Goal: Check status

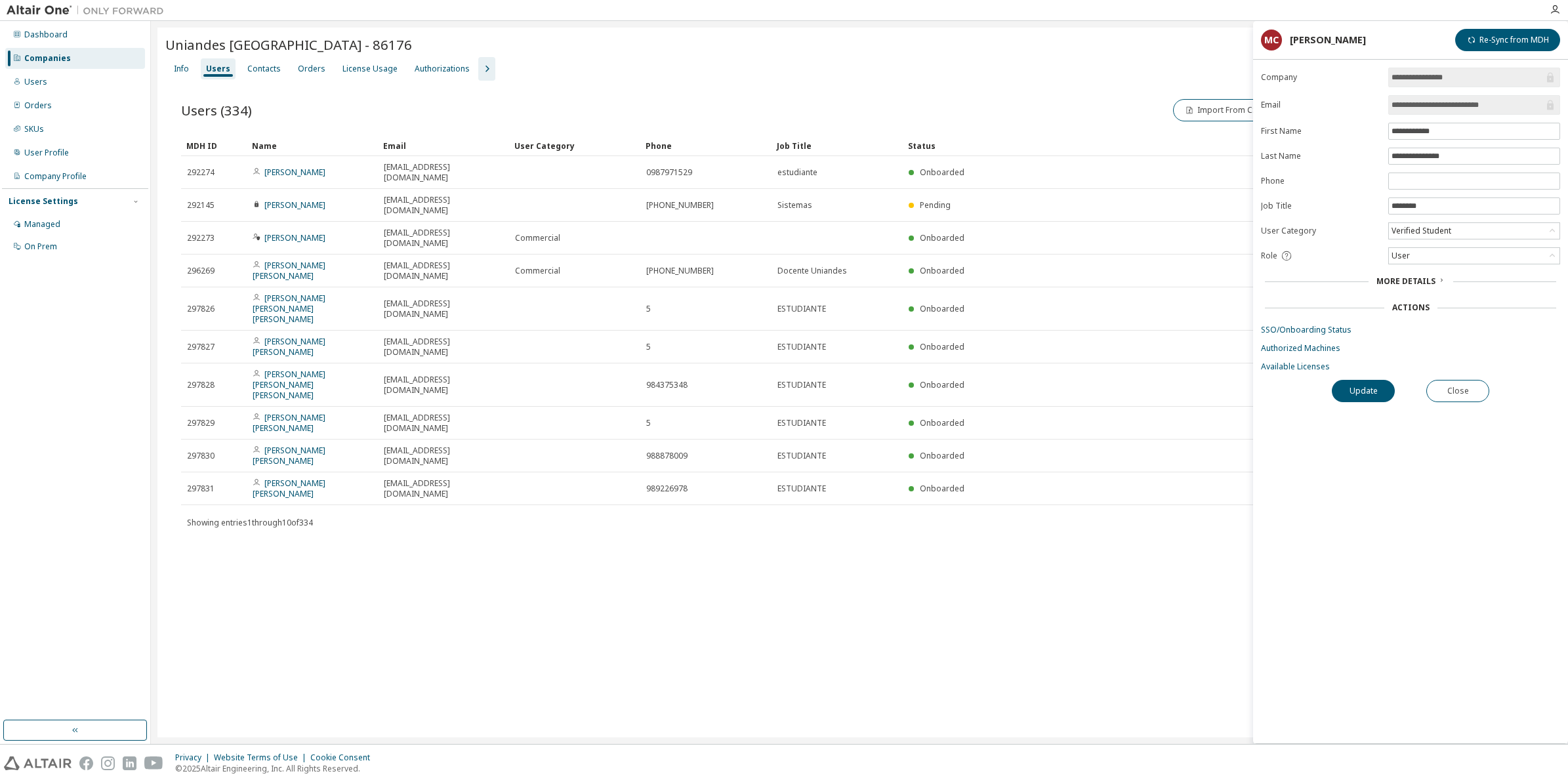
click at [50, 63] on div "Companies" at bounding box center [48, 58] width 46 height 10
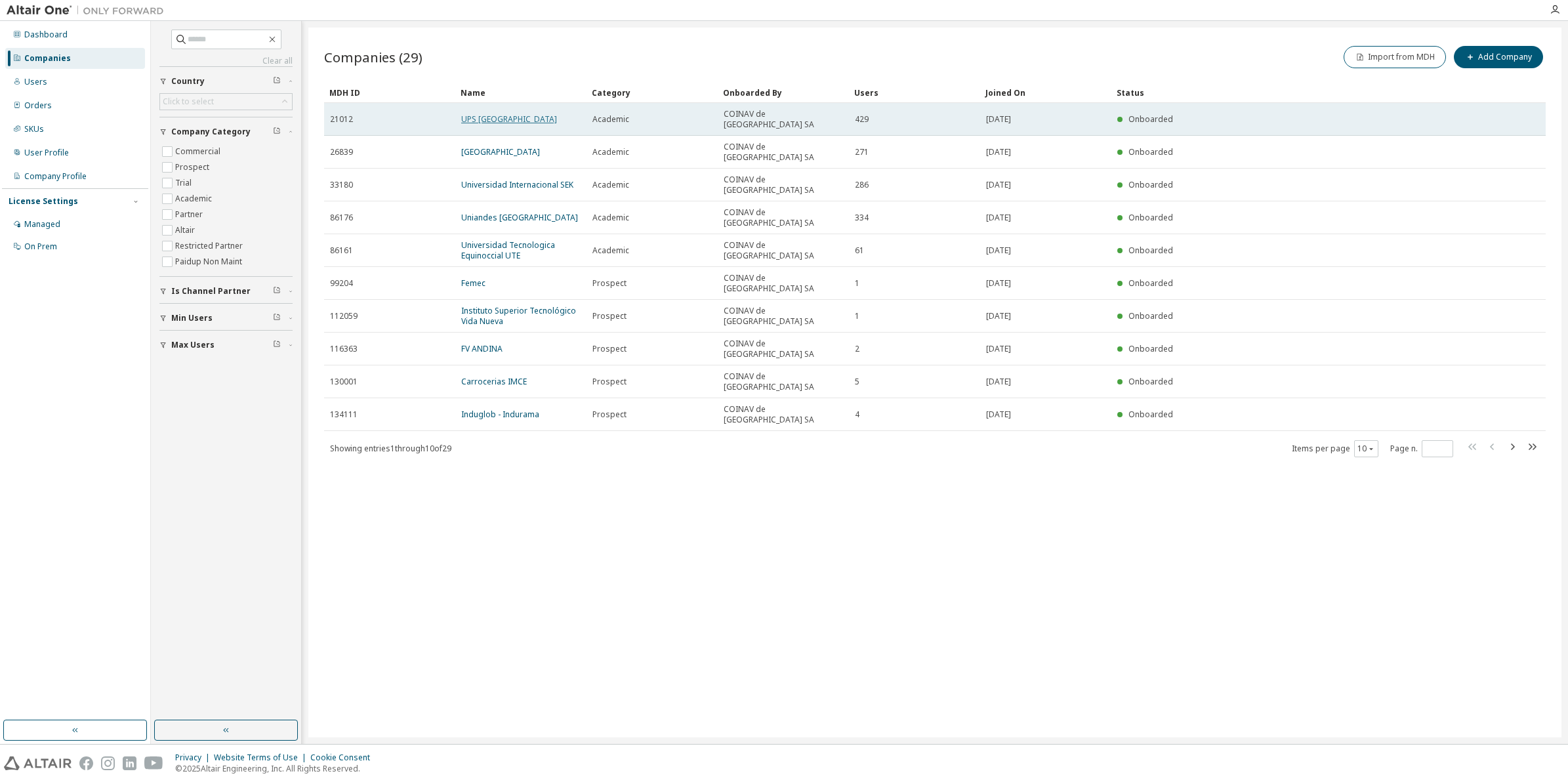
click at [502, 114] on link "UPS [GEOGRAPHIC_DATA]" at bounding box center [509, 119] width 96 height 11
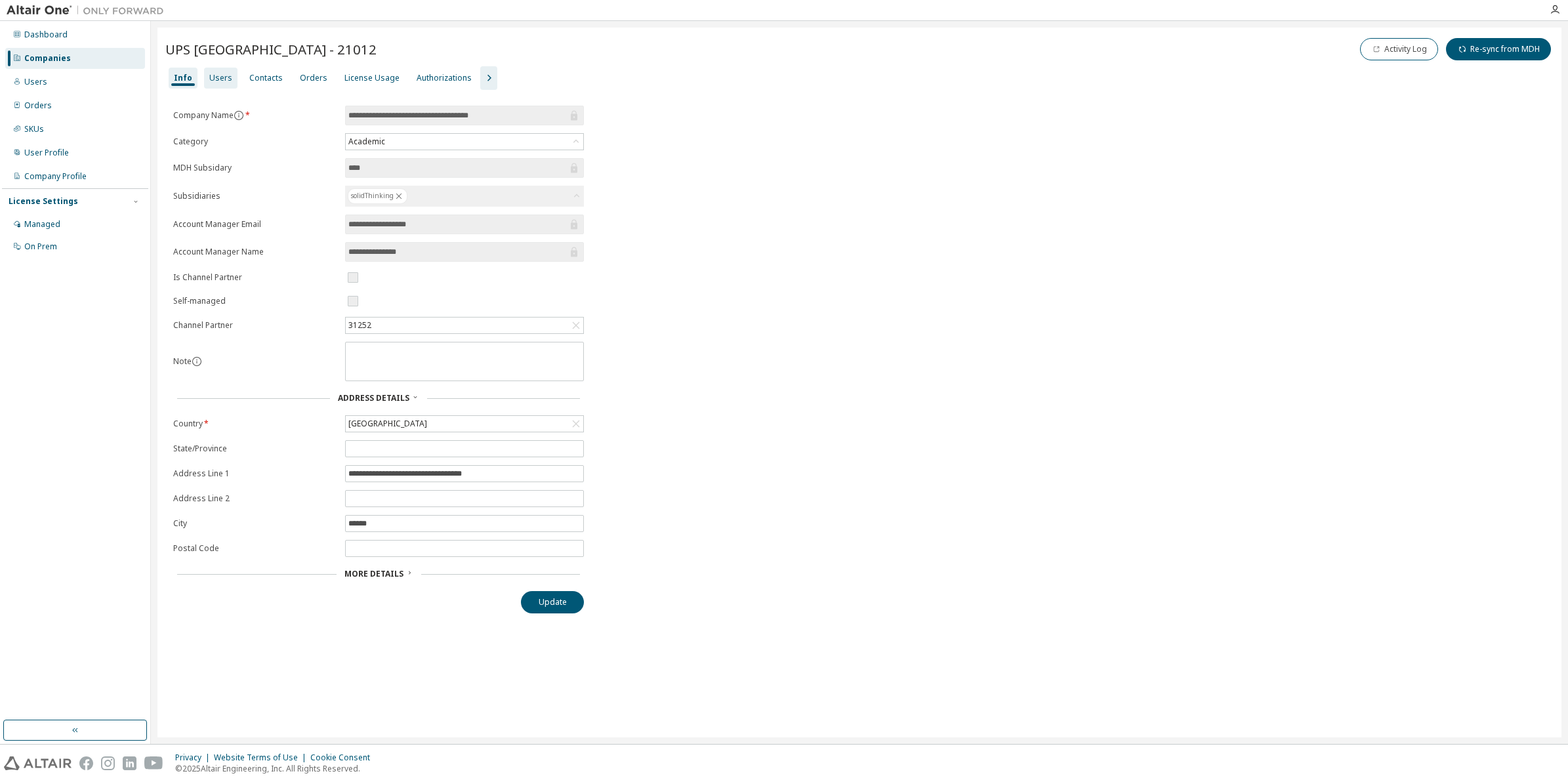
click at [220, 78] on div "Users" at bounding box center [221, 78] width 23 height 10
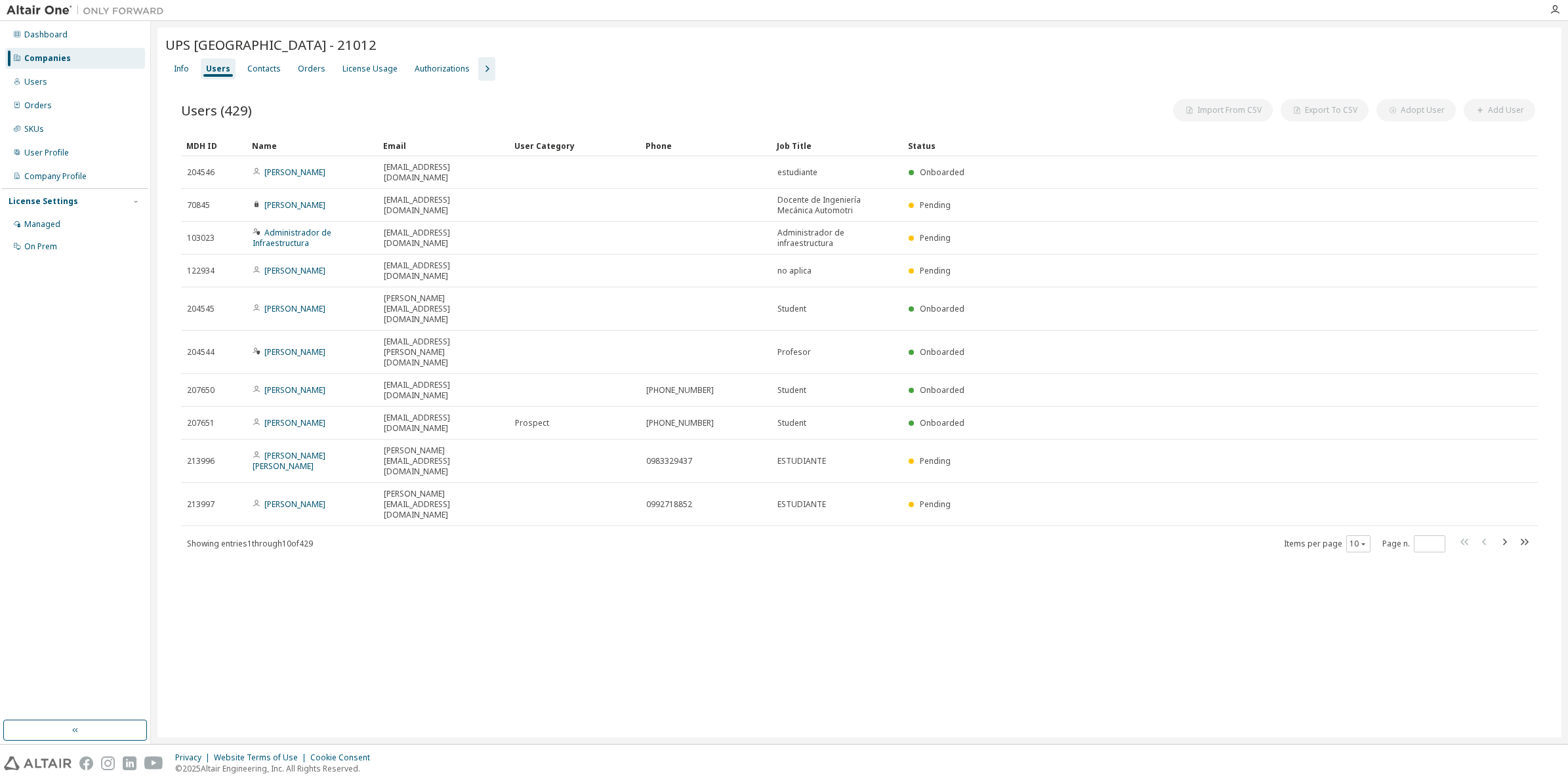
click at [479, 74] on icon "button" at bounding box center [487, 69] width 16 height 16
click at [371, 59] on div "License Usage" at bounding box center [370, 69] width 65 height 21
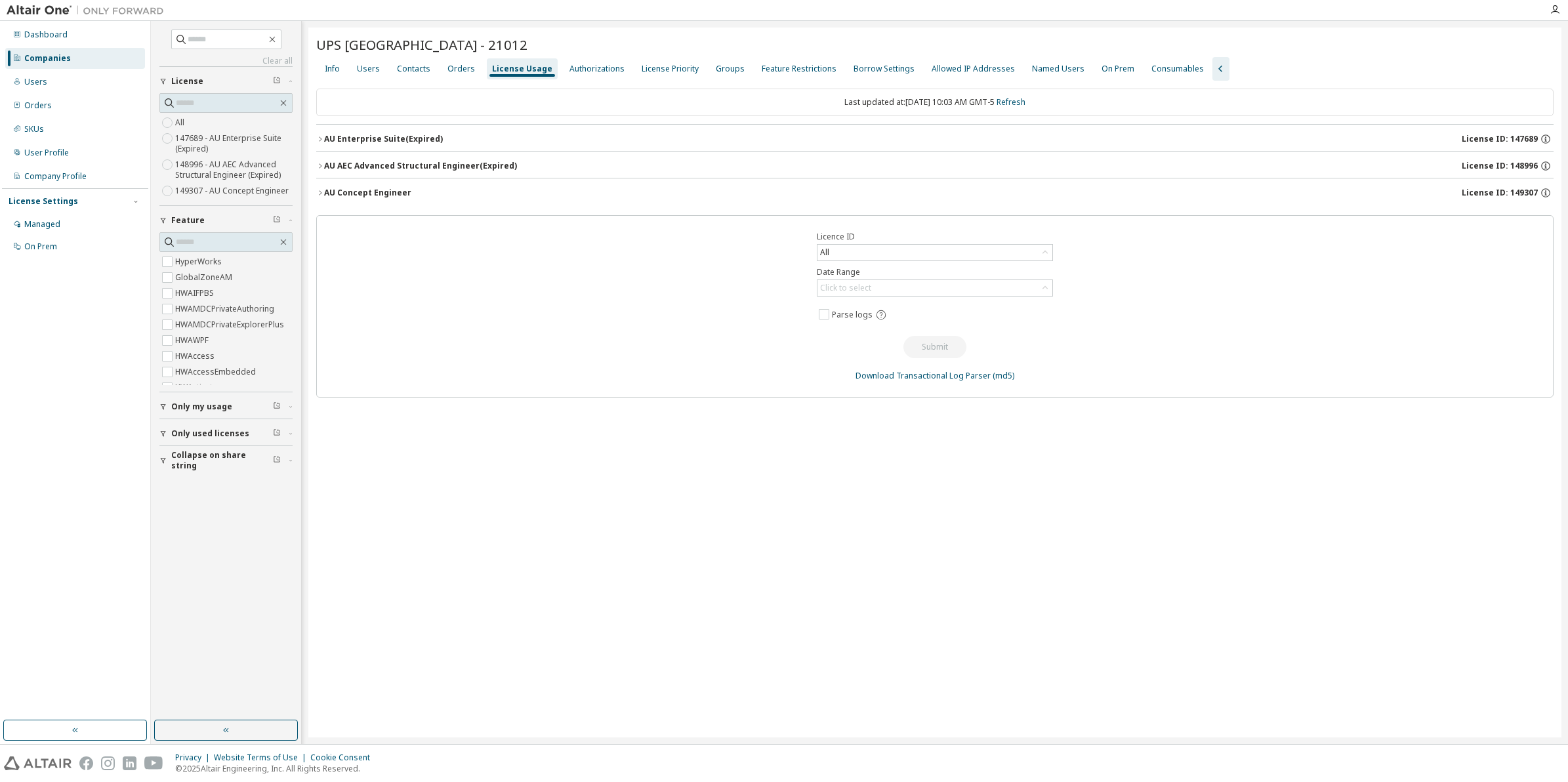
click at [319, 191] on icon "button" at bounding box center [320, 192] width 3 height 5
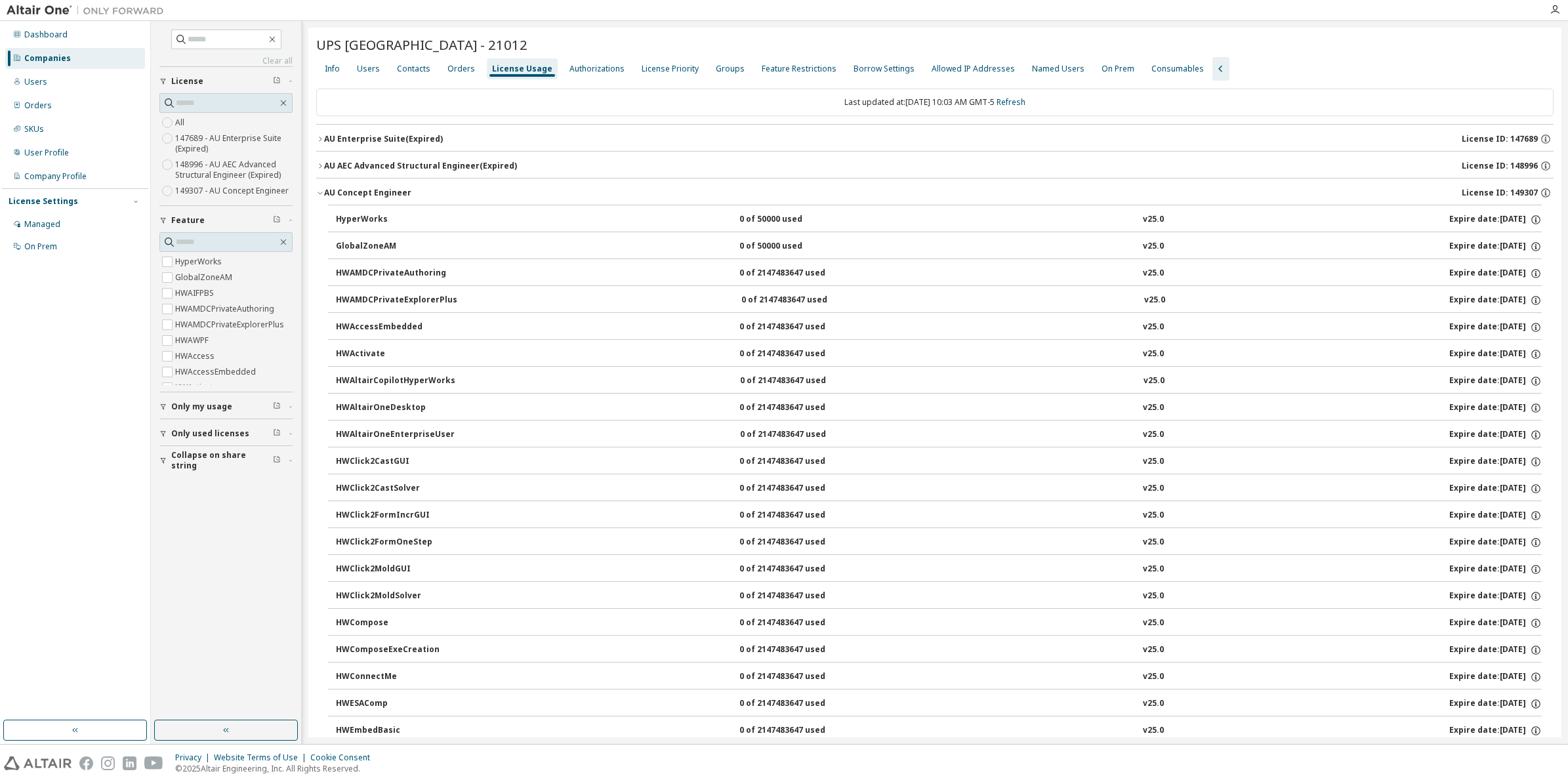
click at [323, 192] on icon "button" at bounding box center [321, 193] width 8 height 8
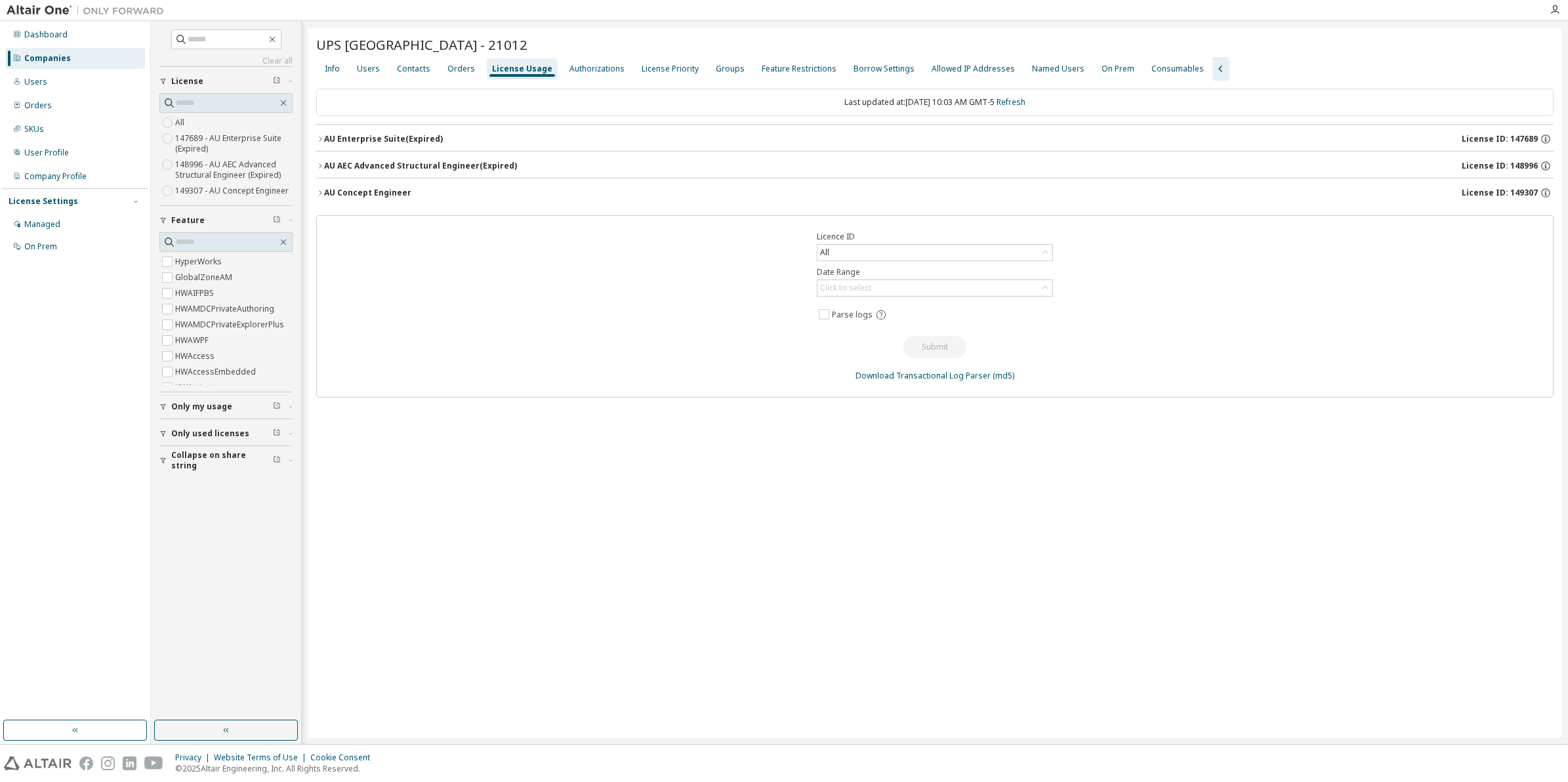
click at [1523, 191] on span "License ID: 149307" at bounding box center [1500, 193] width 76 height 10
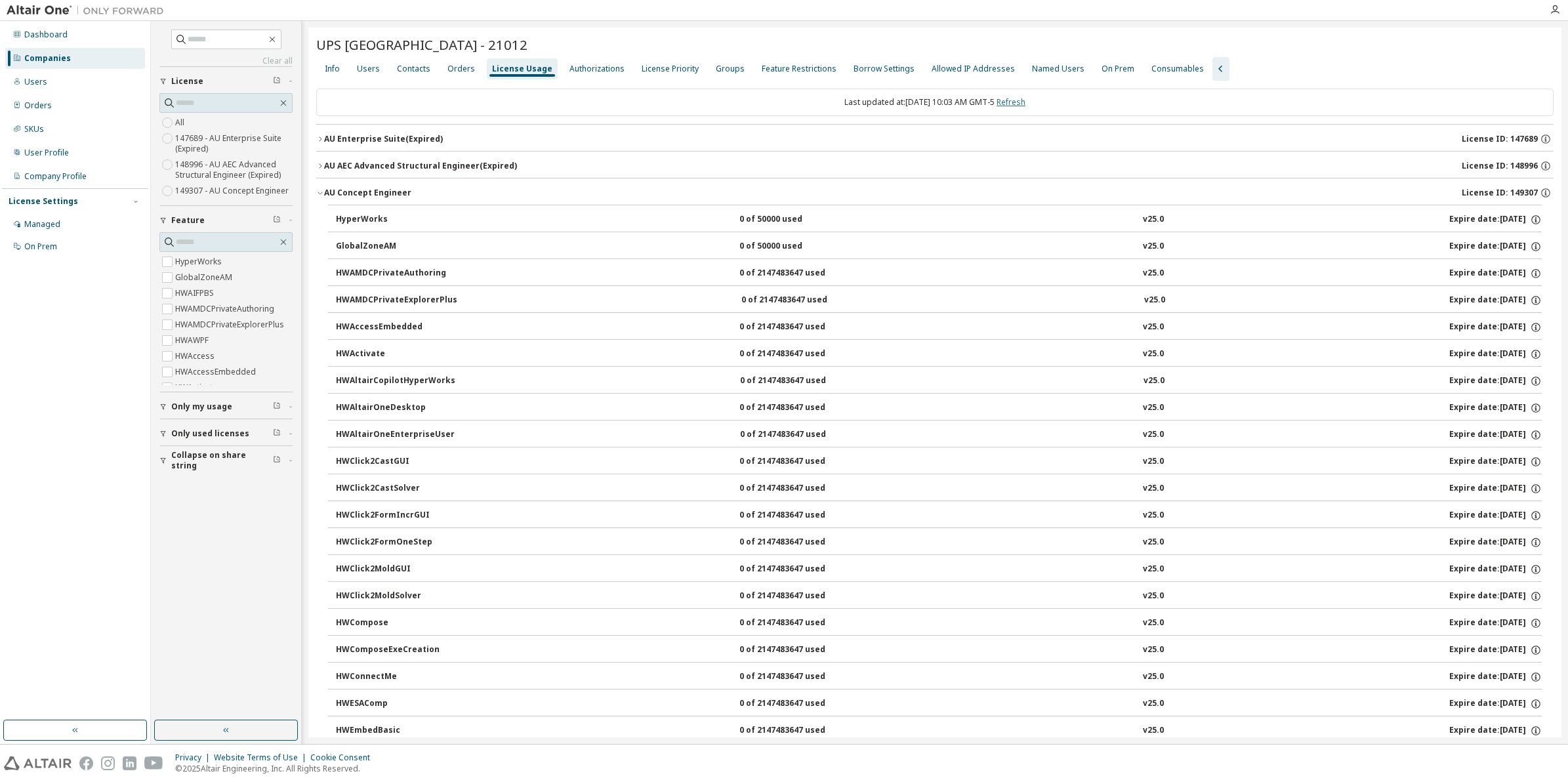
click at [1014, 99] on link "Refresh" at bounding box center [1011, 102] width 29 height 11
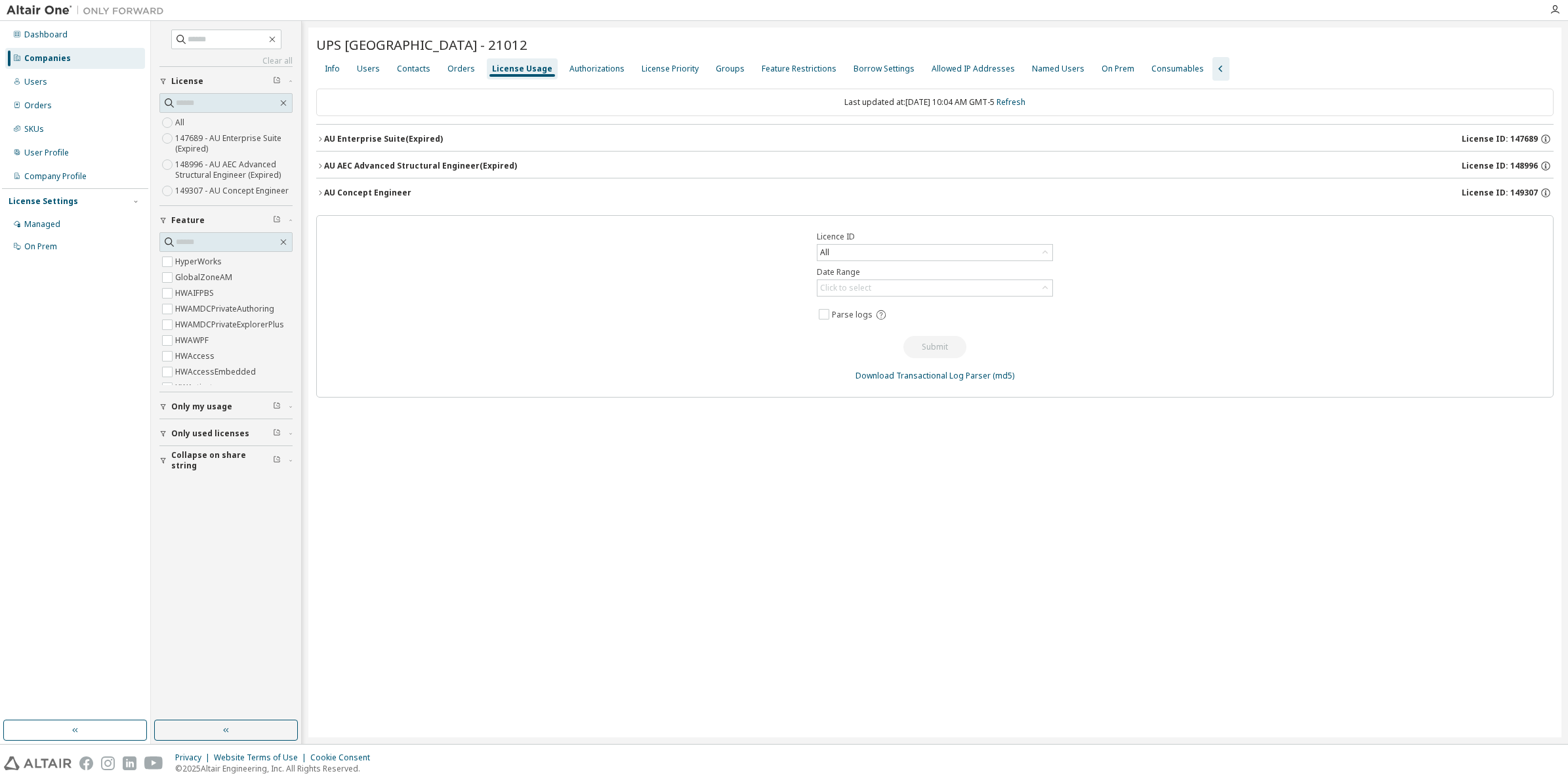
click at [317, 189] on icon "button" at bounding box center [321, 193] width 8 height 8
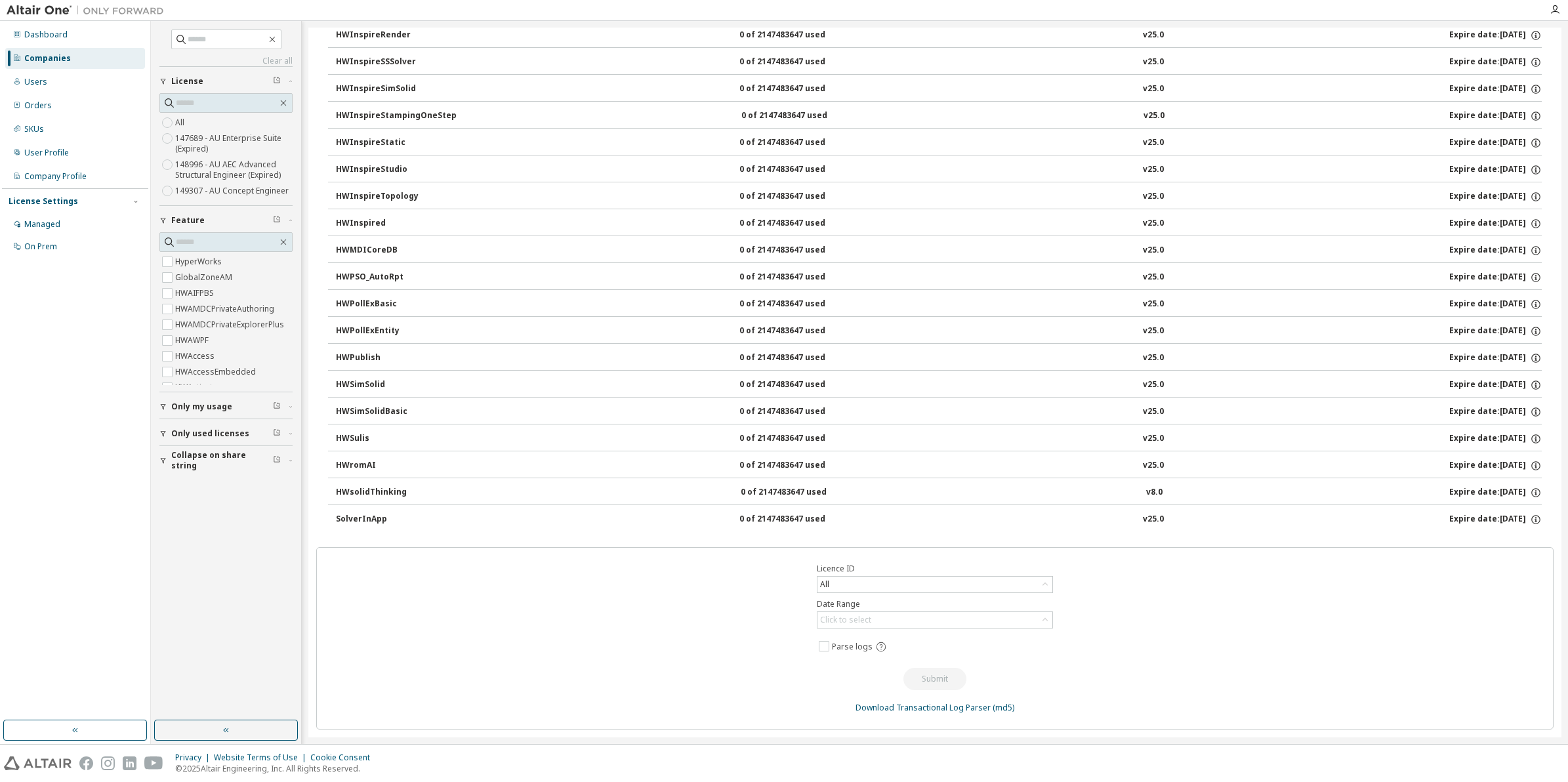
scroll to position [2083, 0]
